Goal: Task Accomplishment & Management: Manage account settings

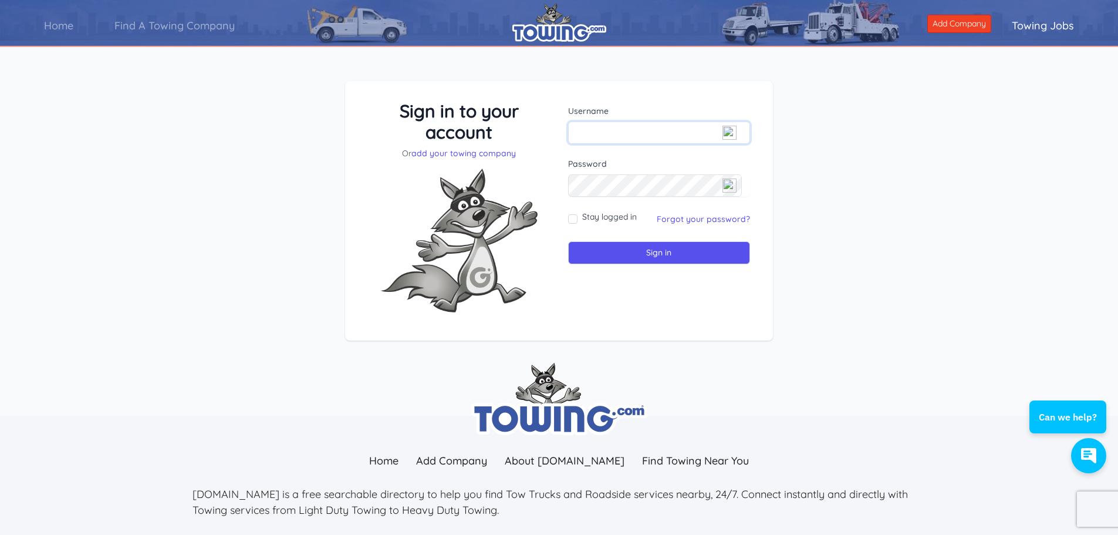
click at [637, 135] on input "text" at bounding box center [659, 133] width 183 height 22
click at [605, 132] on input "text" at bounding box center [659, 133] width 183 height 22
type input "[PERSON_NAME][EMAIL_ADDRESS][DOMAIN_NAME]"
click at [607, 251] on input "Sign in" at bounding box center [659, 252] width 183 height 23
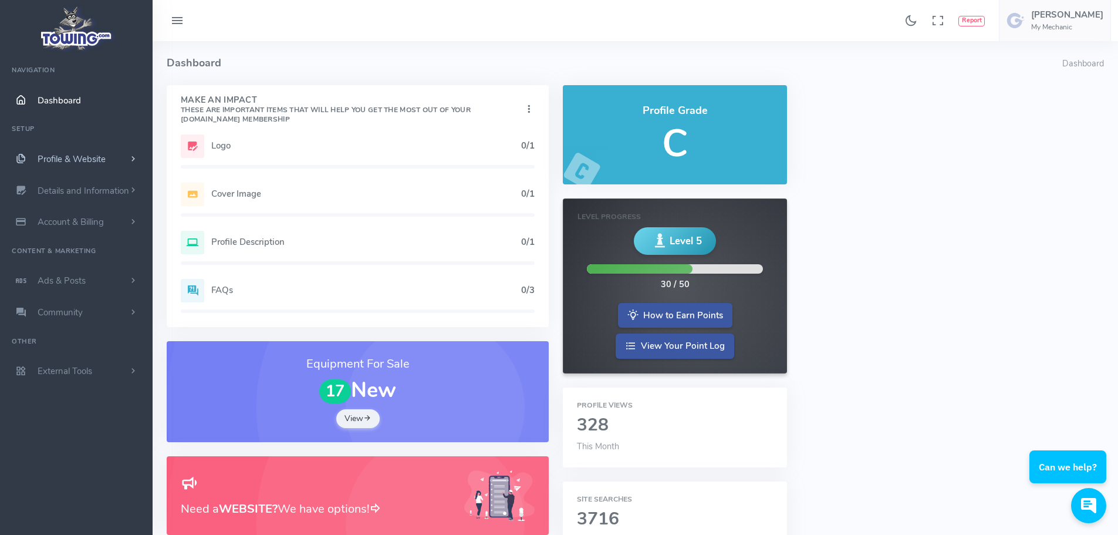
click at [83, 161] on span "Profile & Website" at bounding box center [72, 159] width 68 height 12
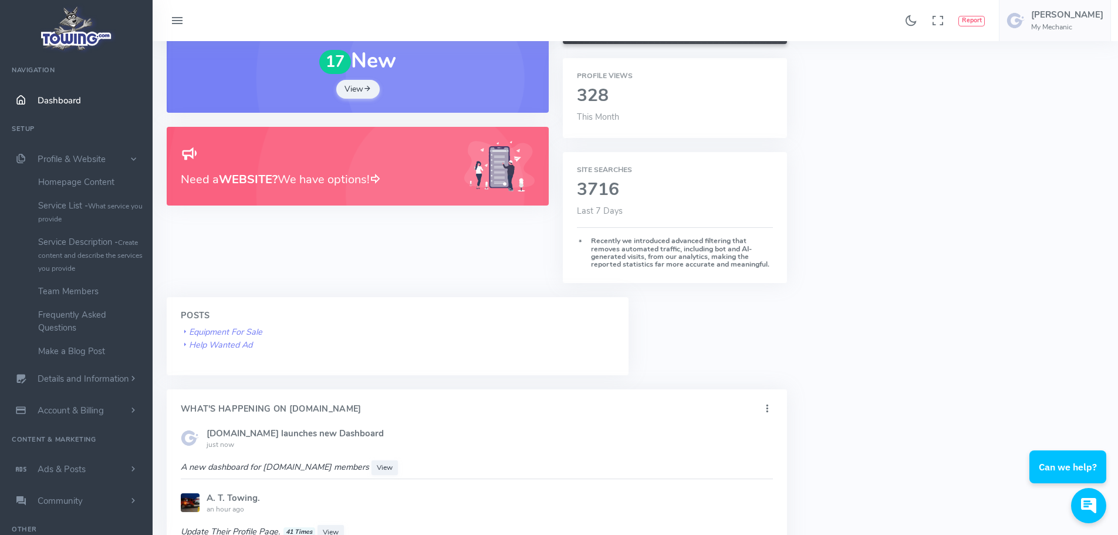
scroll to position [294, 0]
